Goal: Transaction & Acquisition: Purchase product/service

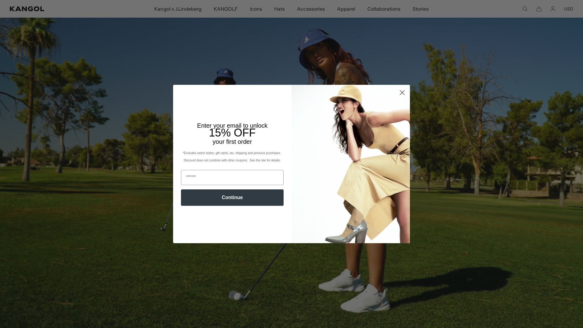
scroll to position [116, 0]
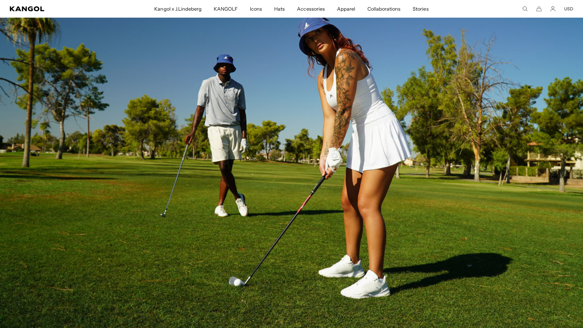
click at [491, 172] on div "Close dialog Enter your email to unlock 15% OFF your first order *Excludes sele…" at bounding box center [291, 164] width 583 height 328
click at [445, 164] on img at bounding box center [291, 134] width 583 height 389
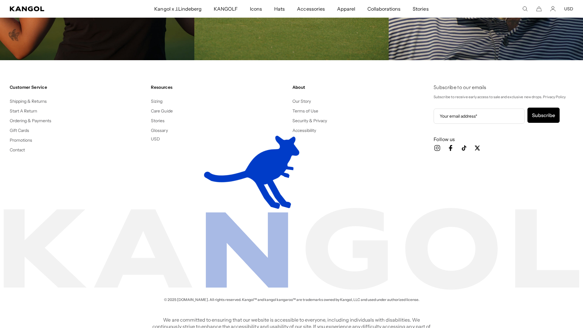
scroll to position [1775, 0]
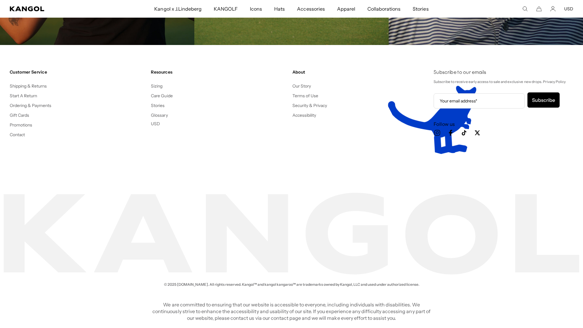
click at [35, 8] on icon "Kangol" at bounding box center [27, 8] width 34 height 5
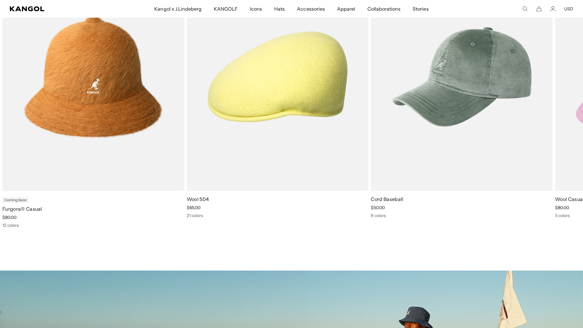
click at [256, 9] on span "Icons" at bounding box center [256, 9] width 12 height 18
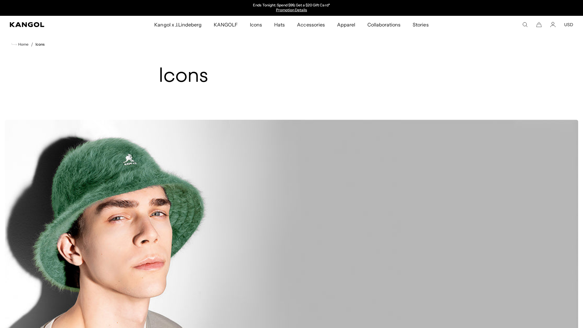
click at [538, 301] on div "Buckets & Casuals Browse The Icons" at bounding box center [292, 243] width 574 height 247
click at [232, 26] on span "KANGOLF" at bounding box center [226, 25] width 24 height 18
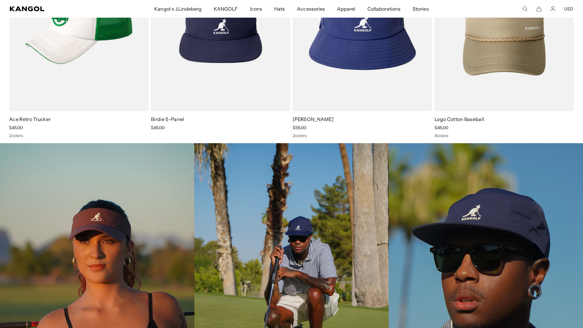
scroll to position [1368, 0]
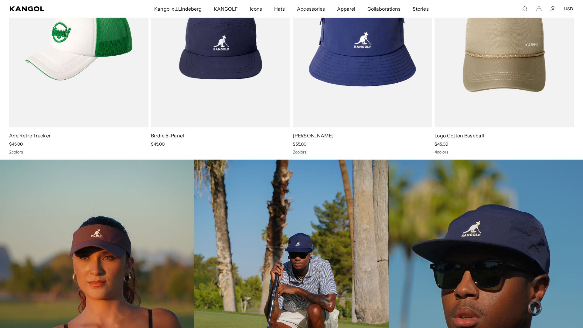
click at [525, 220] on img at bounding box center [486, 306] width 194 height 292
click at [103, 262] on img at bounding box center [97, 306] width 194 height 292
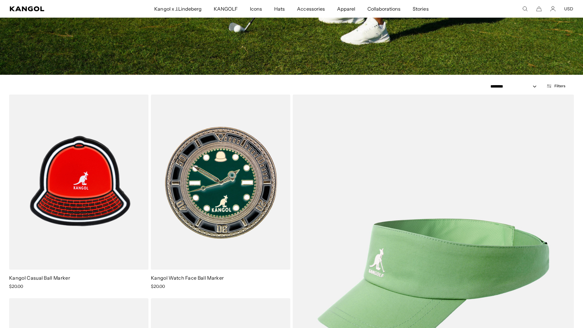
scroll to position [496, 0]
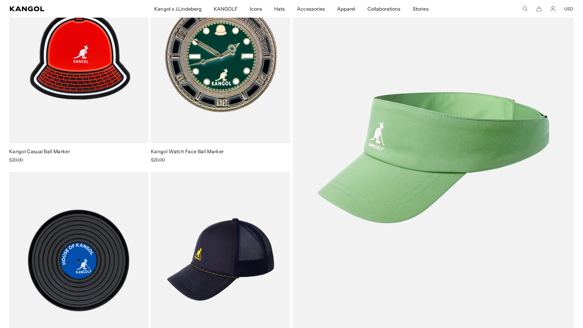
click at [0, 0] on img at bounding box center [0, 0] width 0 height 0
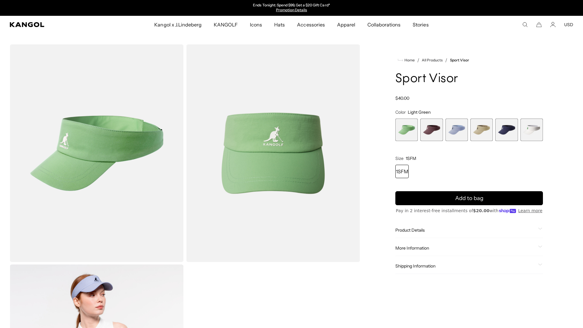
click at [423, 130] on span "2 of 6" at bounding box center [432, 130] width 22 height 22
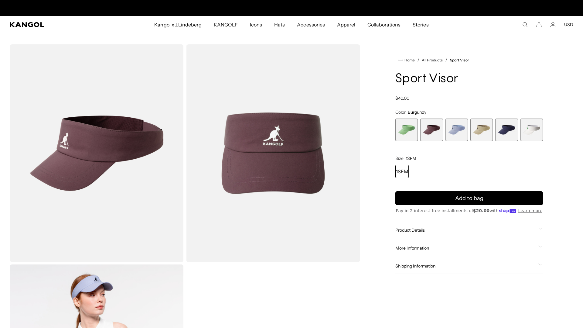
scroll to position [0, 125]
click at [457, 133] on span "3 of 6" at bounding box center [457, 130] width 22 height 22
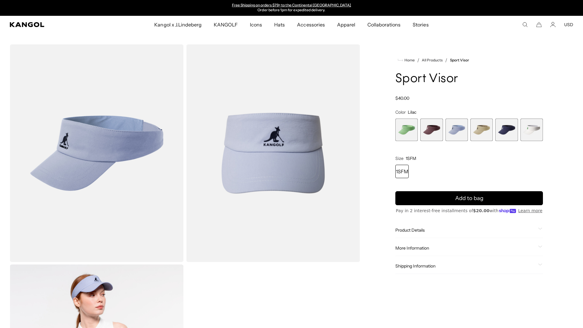
click at [433, 131] on span "2 of 6" at bounding box center [432, 130] width 22 height 22
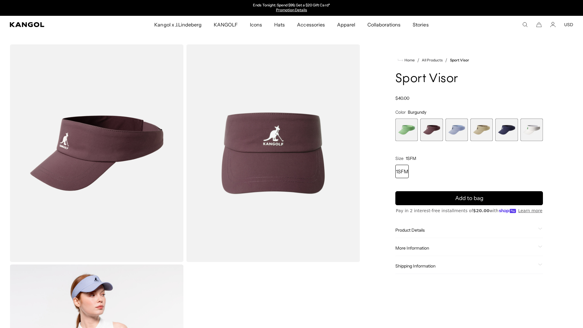
click at [477, 135] on span "4 of 6" at bounding box center [482, 130] width 22 height 22
click at [505, 126] on span "5 of 6" at bounding box center [507, 130] width 22 height 22
click at [539, 124] on span "6 of 6" at bounding box center [532, 130] width 22 height 22
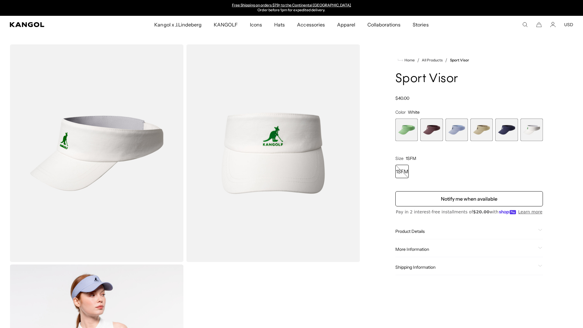
click at [506, 138] on span "5 of 6" at bounding box center [507, 130] width 22 height 22
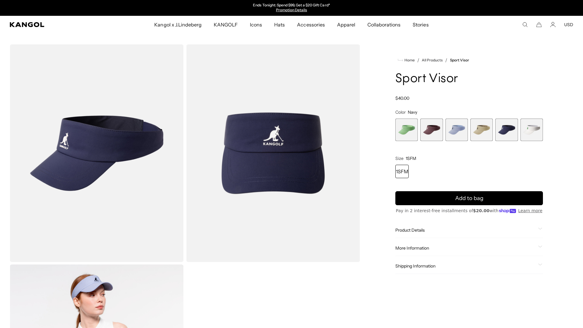
click at [432, 126] on span "2 of 6" at bounding box center [432, 130] width 22 height 22
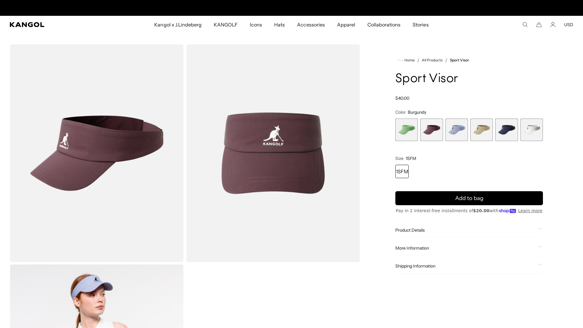
scroll to position [0, 125]
click at [510, 200] on button "Add to bag" at bounding box center [470, 198] width 148 height 14
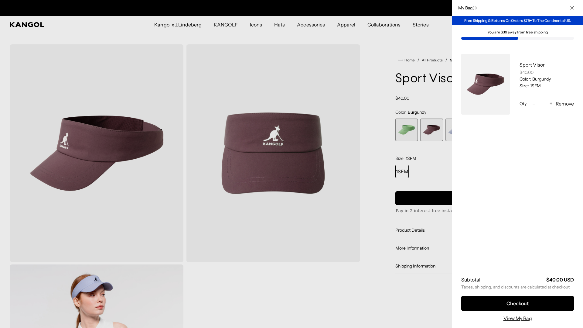
scroll to position [0, 0]
click at [372, 281] on div at bounding box center [291, 164] width 583 height 328
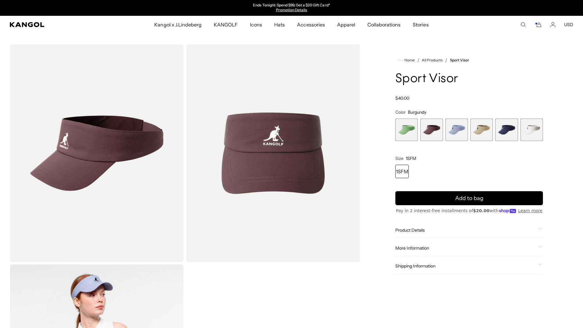
click at [227, 28] on span "KANGOLF" at bounding box center [226, 25] width 24 height 18
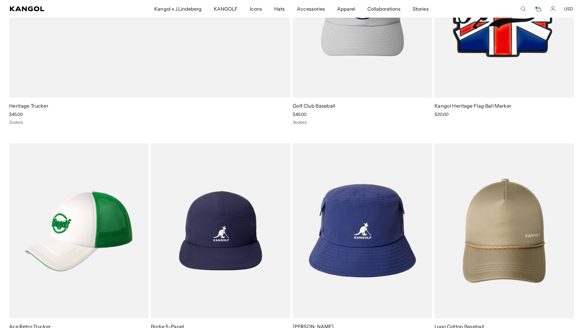
scroll to position [0, 125]
click at [0, 0] on img at bounding box center [0, 0] width 0 height 0
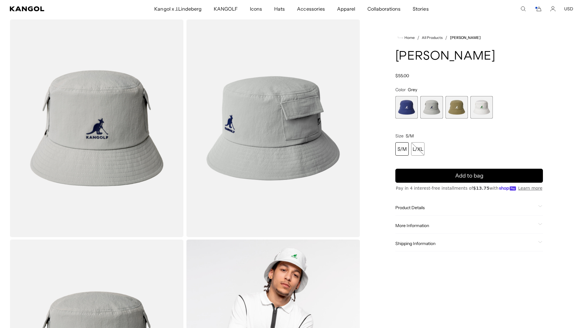
scroll to position [21, 0]
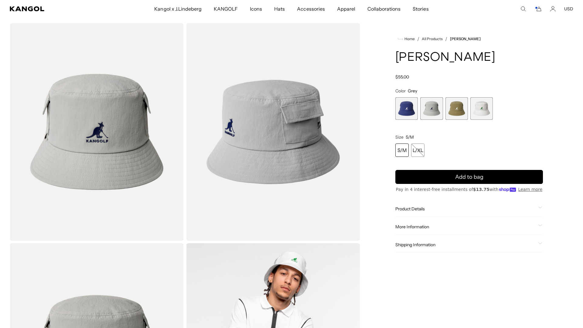
click at [452, 112] on span "3 of 4" at bounding box center [457, 108] width 22 height 22
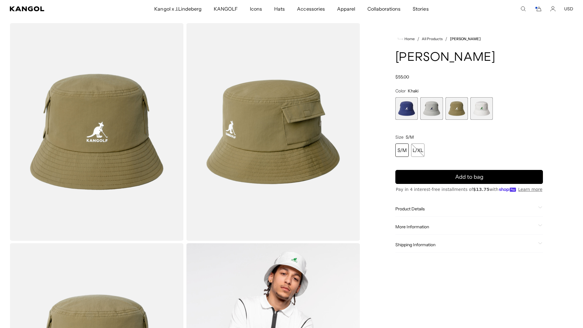
click at [400, 103] on span "1 of 4" at bounding box center [407, 108] width 22 height 22
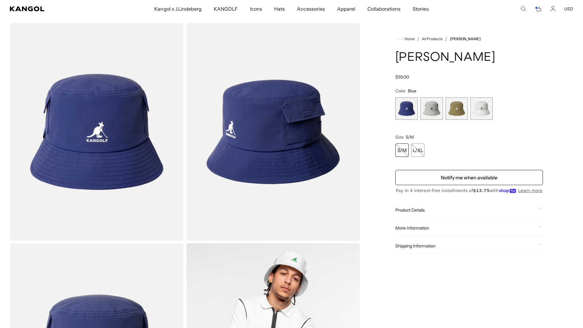
scroll to position [0, 125]
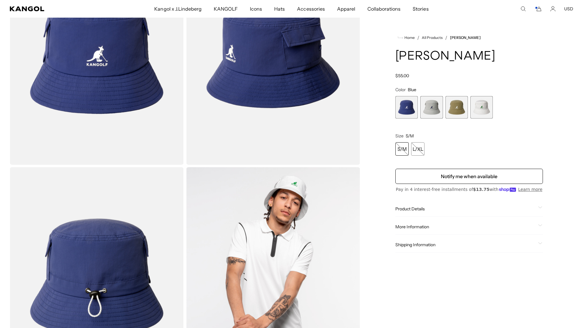
click at [476, 113] on span "4 of 4" at bounding box center [482, 107] width 22 height 22
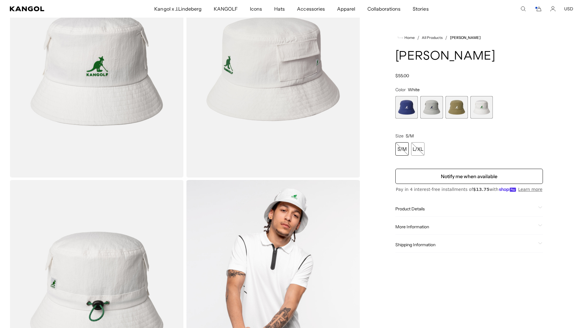
scroll to position [92, 0]
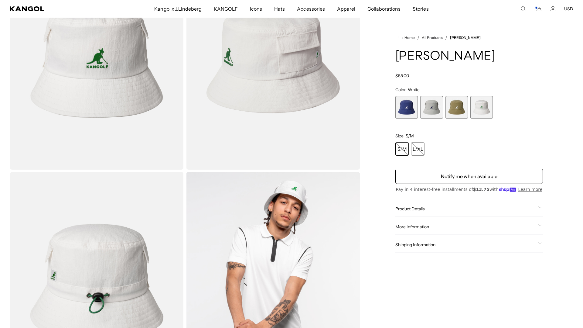
click at [430, 108] on span "2 of 4" at bounding box center [432, 107] width 22 height 22
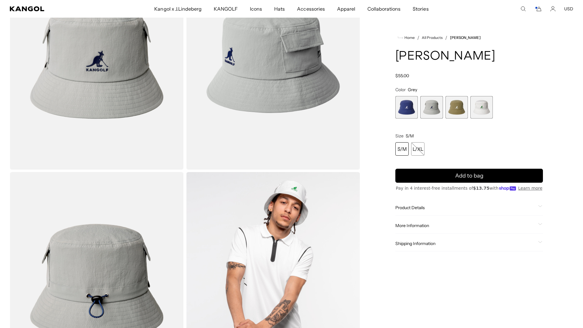
click at [464, 117] on span "3 of 4" at bounding box center [457, 107] width 22 height 22
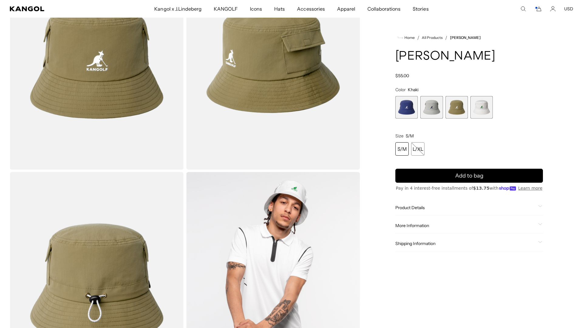
click at [439, 112] on span "2 of 4" at bounding box center [432, 107] width 22 height 22
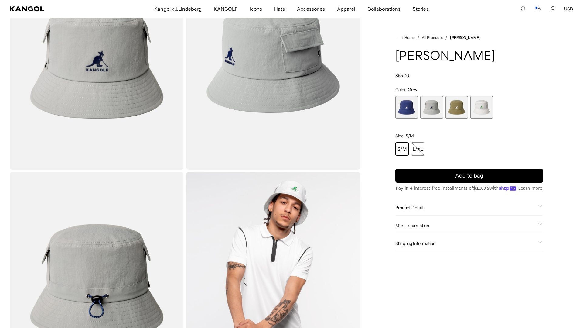
click at [412, 110] on span "1 of 4" at bounding box center [407, 107] width 22 height 22
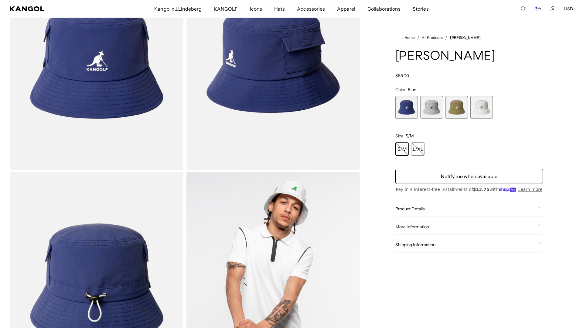
click at [434, 109] on span "2 of 4" at bounding box center [432, 107] width 22 height 22
click at [475, 117] on span "4 of 4" at bounding box center [482, 107] width 22 height 22
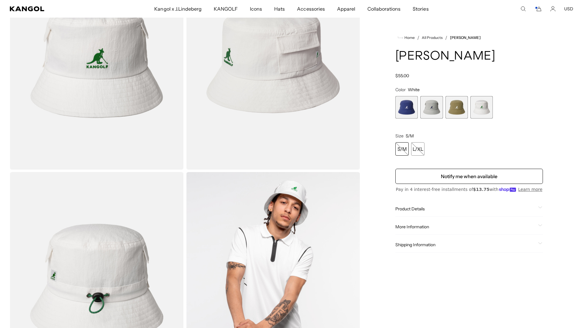
click at [451, 116] on span "3 of 4" at bounding box center [457, 107] width 22 height 22
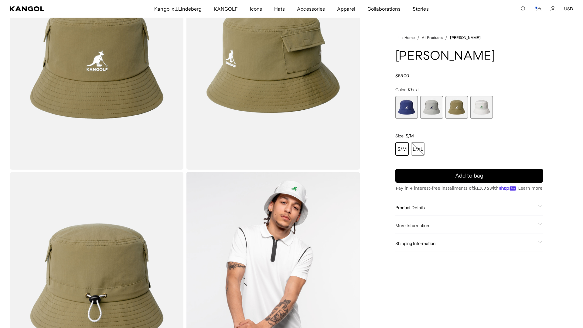
click at [400, 109] on span "1 of 4" at bounding box center [407, 107] width 22 height 22
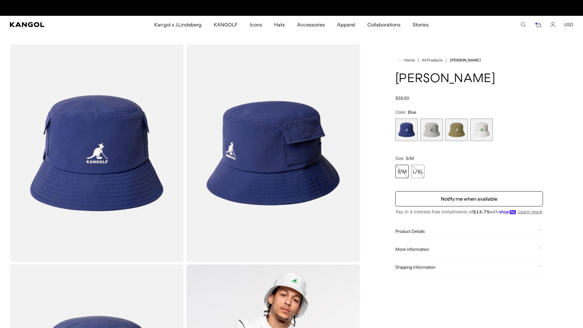
scroll to position [0, 125]
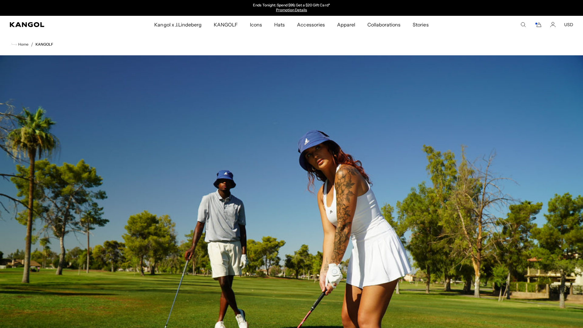
scroll to position [1156, 0]
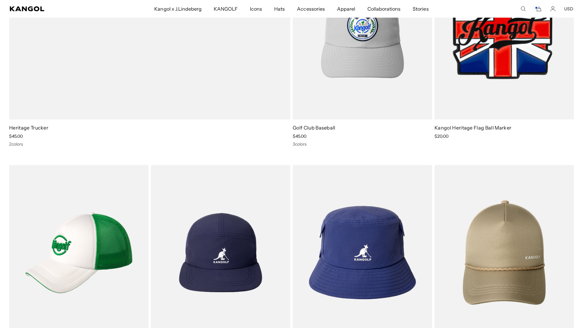
click at [0, 0] on img at bounding box center [0, 0] width 0 height 0
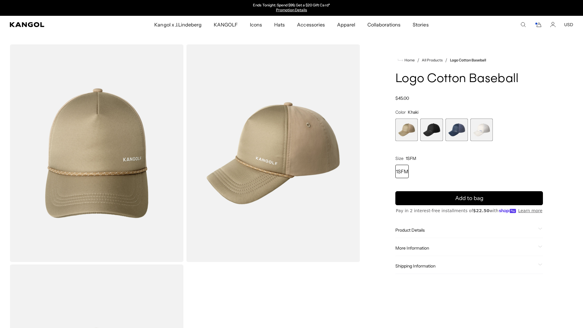
click at [434, 139] on span "2 of 4" at bounding box center [432, 130] width 22 height 22
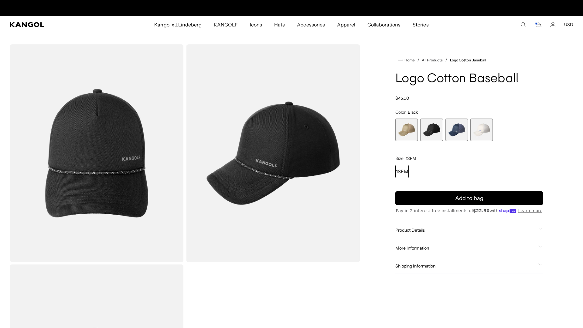
click at [460, 139] on span "3 of 4" at bounding box center [457, 130] width 22 height 22
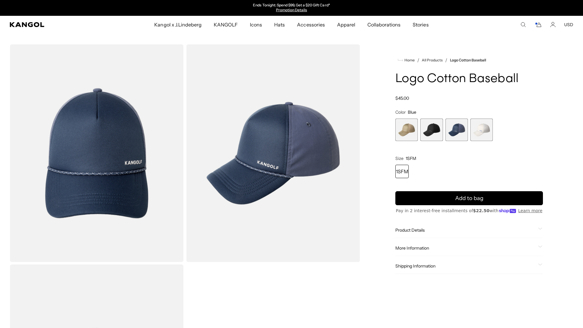
click at [476, 140] on span "4 of 4" at bounding box center [482, 130] width 22 height 22
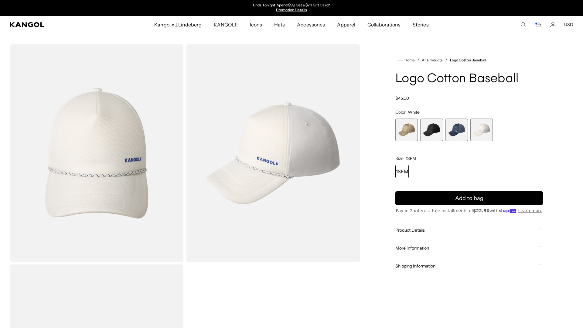
click at [439, 139] on span "2 of 4" at bounding box center [432, 130] width 22 height 22
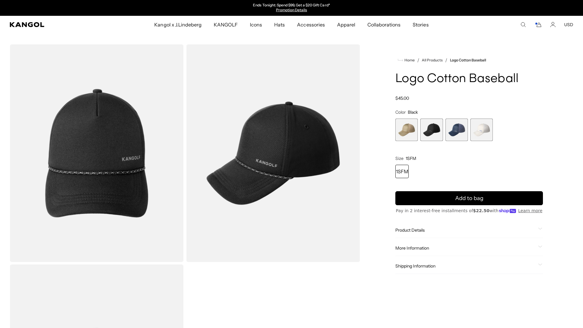
click at [489, 203] on button "Add to bag" at bounding box center [470, 198] width 148 height 14
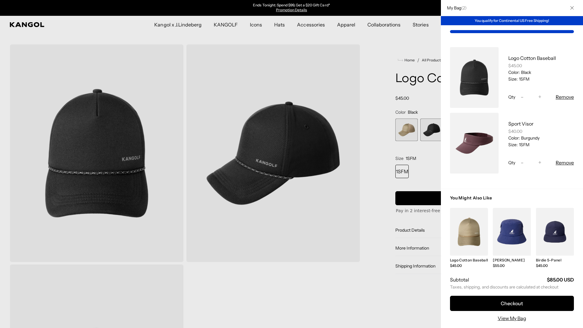
click at [218, 306] on div at bounding box center [291, 164] width 583 height 328
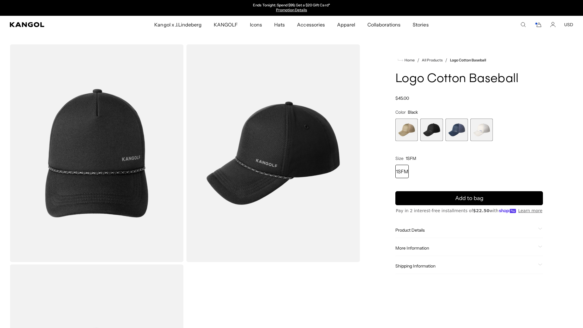
click at [540, 25] on icon "Cart" at bounding box center [538, 24] width 7 height 5
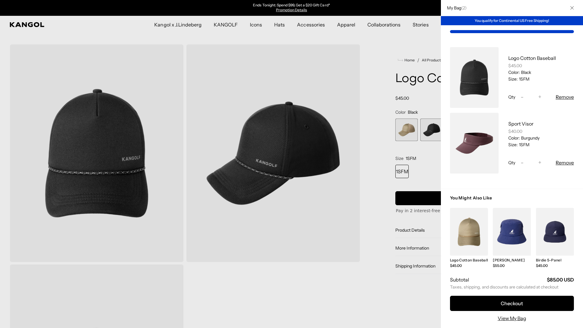
click at [408, 313] on div at bounding box center [291, 164] width 583 height 328
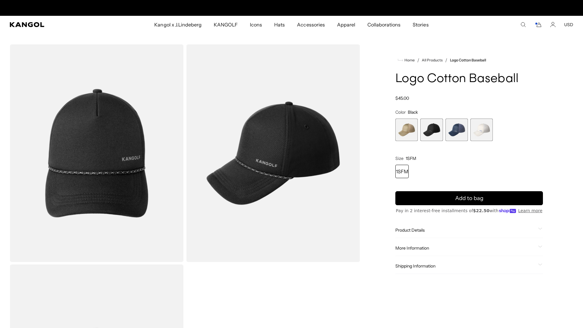
scroll to position [0, 125]
click at [227, 36] on section "Loading... Home / All Products / Logo Cotton Baseball Logo Cotton Baseball Regu…" at bounding box center [291, 259] width 583 height 452
click at [161, 34] on section "Loading... Home / All Products / Logo Cotton Baseball Logo Cotton Baseball Regu…" at bounding box center [291, 259] width 583 height 452
click at [181, 31] on span "Kangol x J.Lindeberg" at bounding box center [177, 25] width 47 height 18
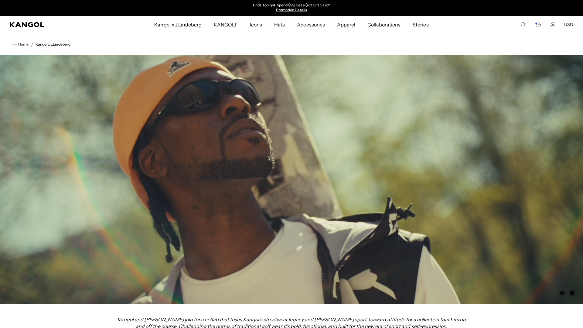
click at [287, 29] on link "Hats" at bounding box center [279, 25] width 23 height 18
click at [180, 145] on video at bounding box center [291, 179] width 583 height 249
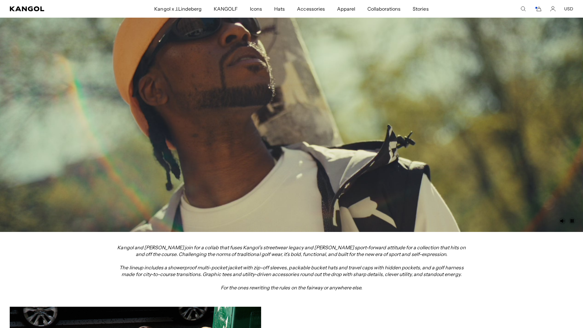
scroll to position [74, 0]
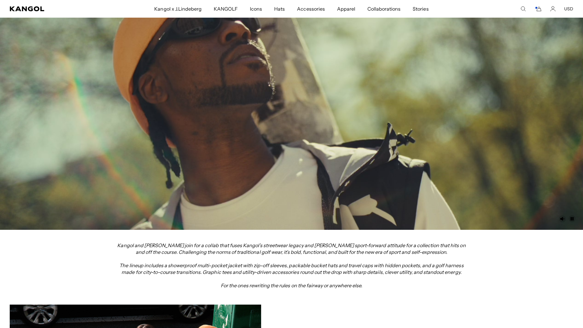
click at [179, 132] on video at bounding box center [291, 105] width 583 height 249
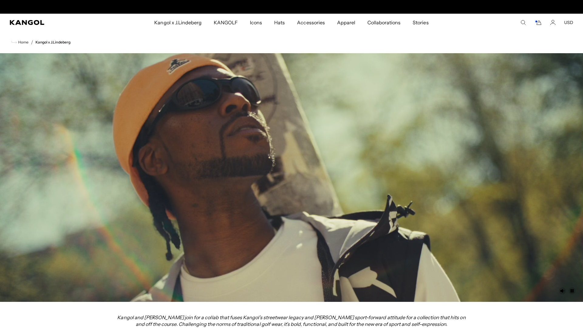
scroll to position [0, 0]
click at [568, 293] on div "Unmute Mute Play Pause" at bounding box center [567, 290] width 17 height 7
click at [559, 295] on video at bounding box center [291, 177] width 583 height 249
click at [560, 288] on icon "Unmute" at bounding box center [562, 290] width 7 height 7
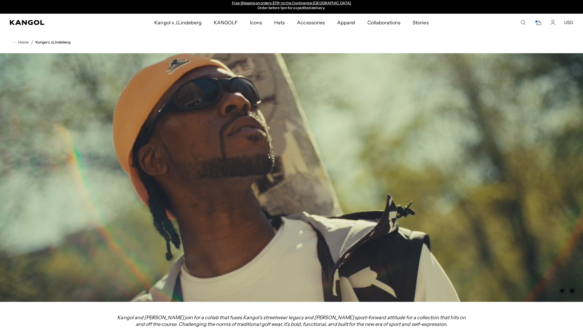
click at [561, 291] on circle "Mute" at bounding box center [562, 290] width 7 height 7
click at [559, 294] on video at bounding box center [291, 177] width 583 height 249
click at [562, 290] on icon "Unmute" at bounding box center [563, 291] width 4 height 4
click at [562, 294] on circle "Mute" at bounding box center [562, 290] width 7 height 7
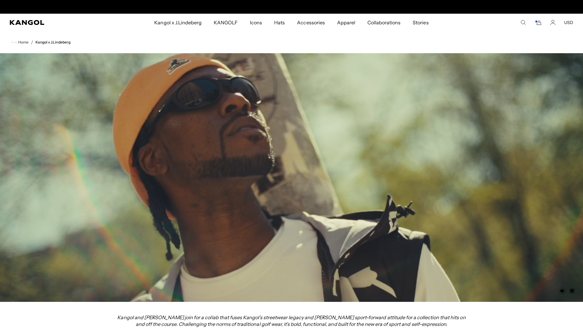
scroll to position [0, 125]
click at [352, 21] on span "Apparel" at bounding box center [346, 23] width 18 height 18
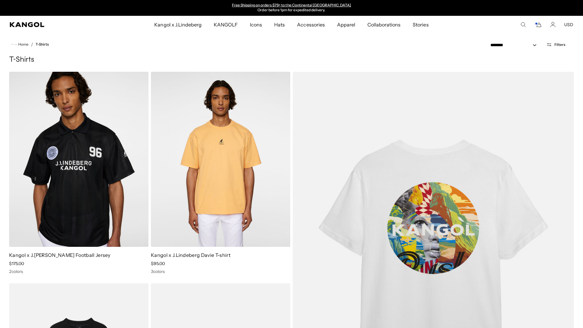
click at [0, 0] on img at bounding box center [0, 0] width 0 height 0
